Goal: Task Accomplishment & Management: Manage account settings

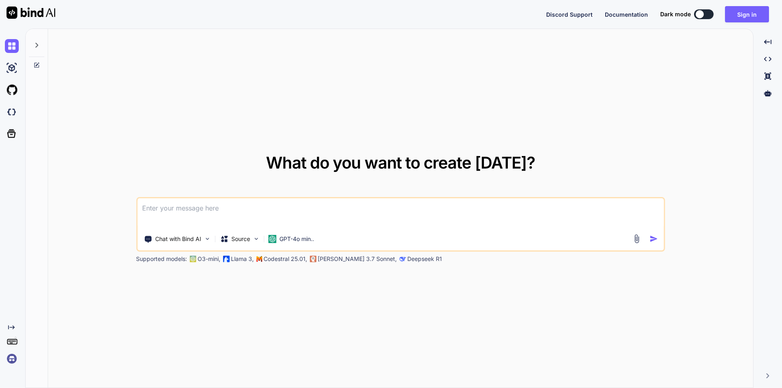
click at [253, 200] on textarea at bounding box center [400, 213] width 527 height 30
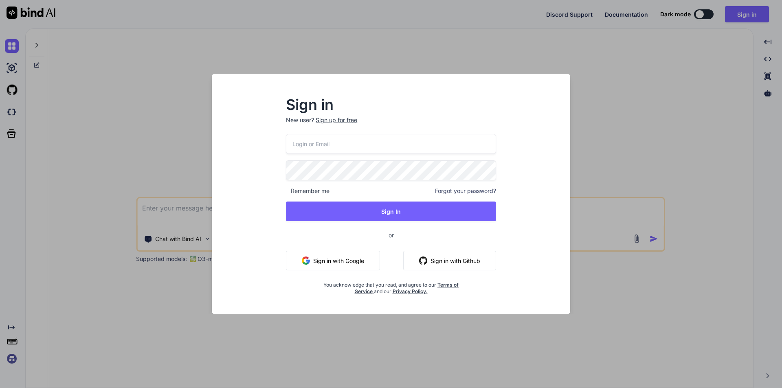
click at [334, 150] on input "email" at bounding box center [391, 144] width 210 height 20
type input "[EMAIL_ADDRESS][DOMAIN_NAME]"
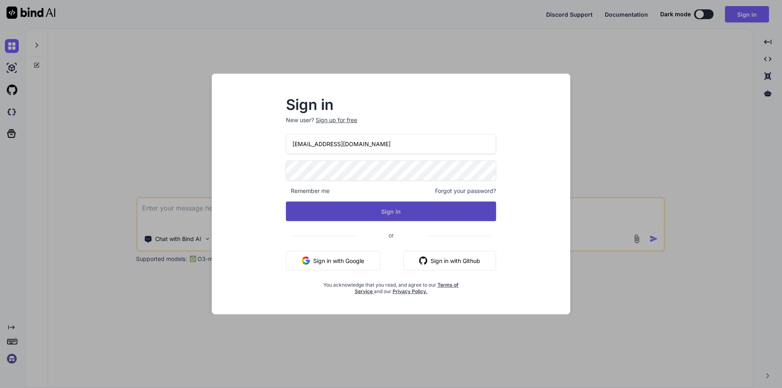
click at [351, 202] on button "Sign In" at bounding box center [391, 212] width 210 height 20
click at [388, 211] on button "Sign In" at bounding box center [391, 212] width 210 height 20
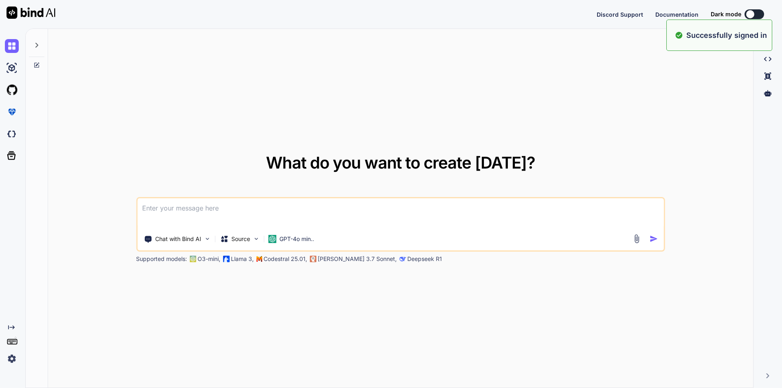
type textarea "x"
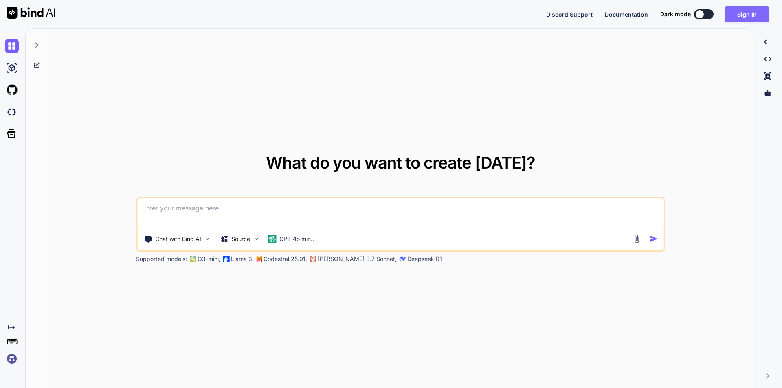
click at [752, 13] on button "Sign in" at bounding box center [747, 14] width 44 height 16
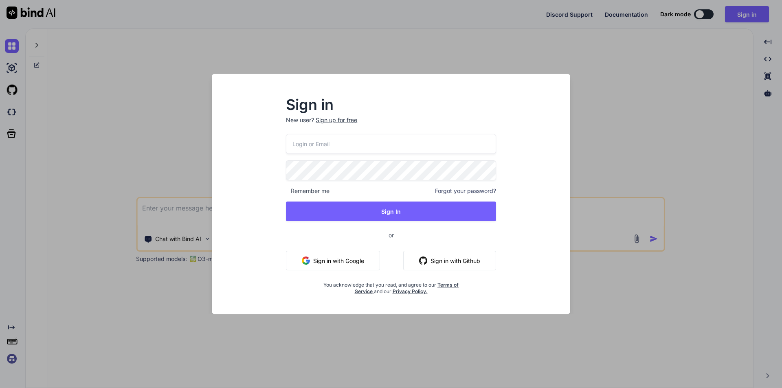
click at [361, 143] on input "email" at bounding box center [391, 144] width 210 height 20
type input "[EMAIL_ADDRESS][DOMAIN_NAME]"
click at [262, 170] on div "Sign in New user? Sign up for free [EMAIL_ADDRESS][DOMAIN_NAME] Remember me For…" at bounding box center [390, 201] width 345 height 226
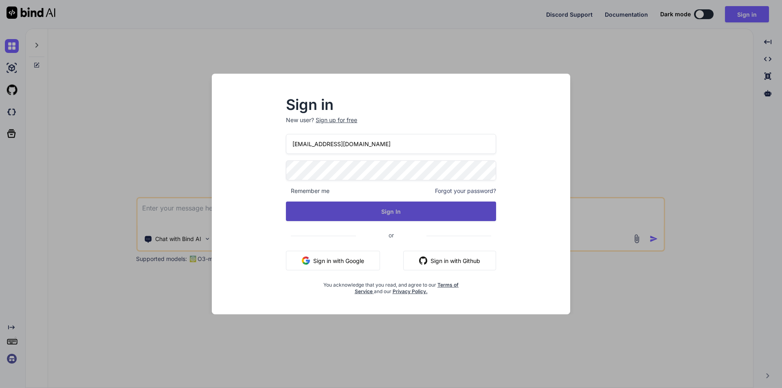
click at [321, 207] on button "Sign In" at bounding box center [391, 212] width 210 height 20
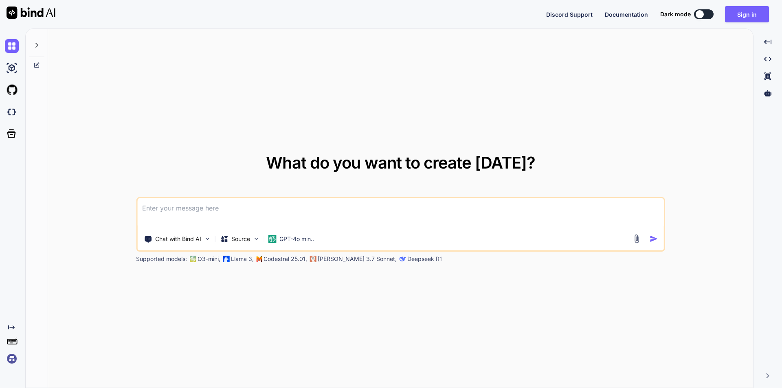
click at [703, 18] on div at bounding box center [700, 14] width 8 height 8
type textarea "x"
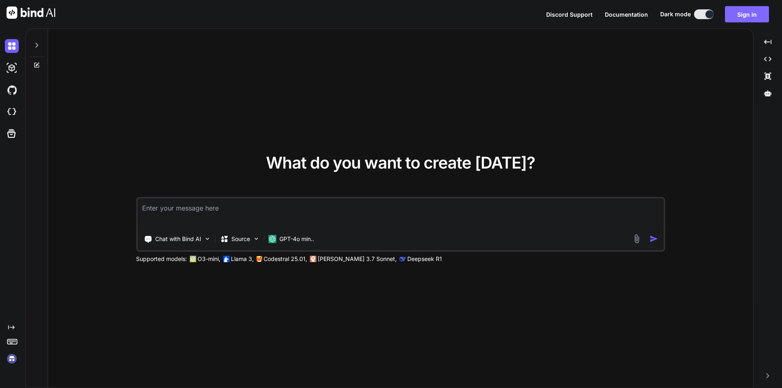
click at [748, 15] on button "Sign in" at bounding box center [747, 14] width 44 height 16
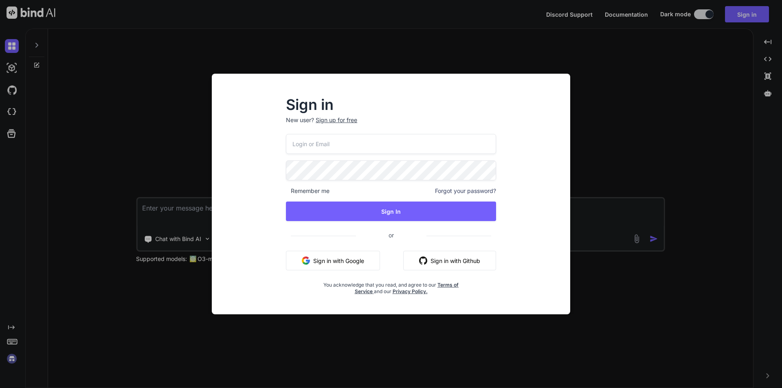
click at [306, 141] on input "email" at bounding box center [391, 144] width 210 height 20
type input "[EMAIL_ADDRESS][DOMAIN_NAME]"
click at [253, 173] on div "Sign in New user? Sign up for free rohitj2@chetu.com Remember me Forgot your pa…" at bounding box center [390, 201] width 345 height 226
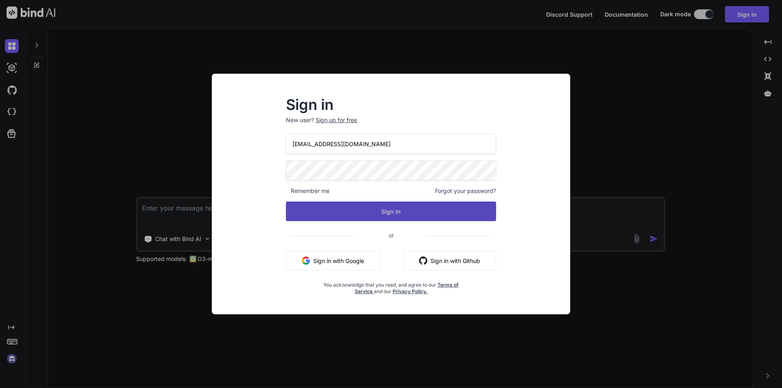
click at [308, 213] on button "Sign In" at bounding box center [391, 212] width 210 height 20
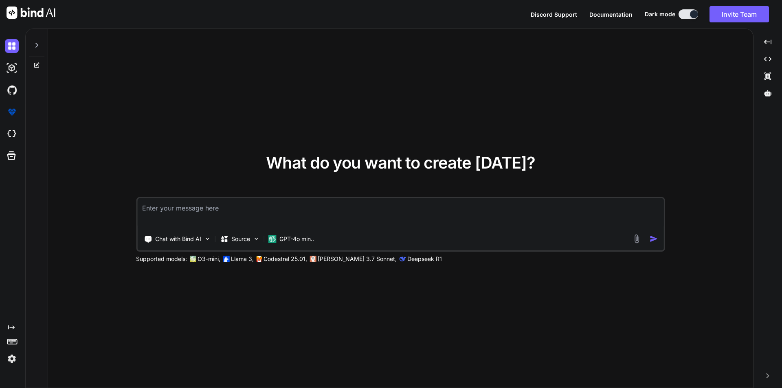
click at [685, 14] on button at bounding box center [689, 14] width 20 height 10
type textarea "x"
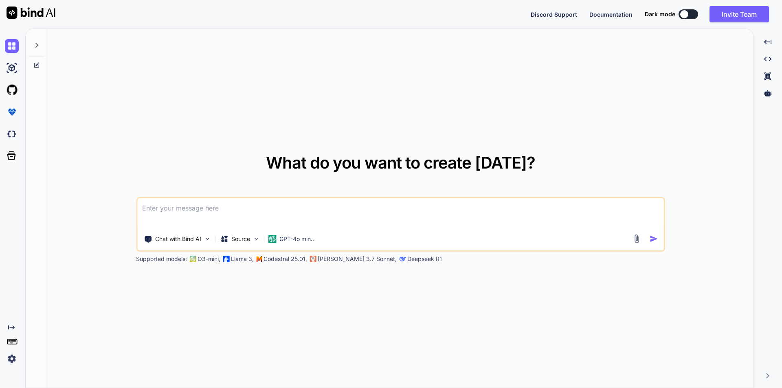
click at [687, 14] on div at bounding box center [684, 14] width 8 height 8
click at [691, 16] on button at bounding box center [689, 14] width 20 height 10
click at [699, 13] on div "Dark mode" at bounding box center [674, 14] width 58 height 10
click at [695, 13] on button at bounding box center [689, 14] width 20 height 10
type textarea "x"
